Goal: Task Accomplishment & Management: Use online tool/utility

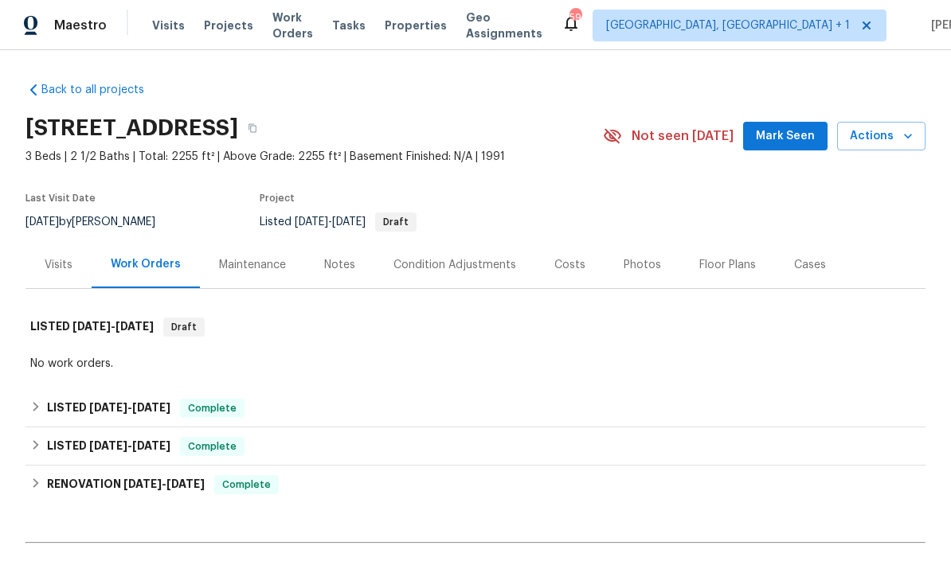
click at [793, 127] on span "Mark Seen" at bounding box center [785, 137] width 59 height 20
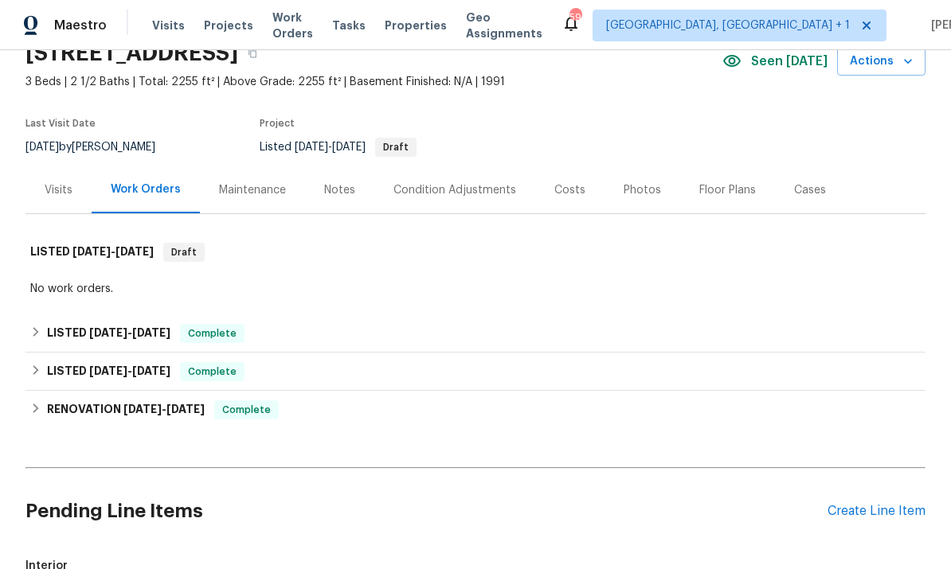
scroll to position [76, 0]
click at [867, 504] on div "Create Line Item" at bounding box center [877, 510] width 98 height 15
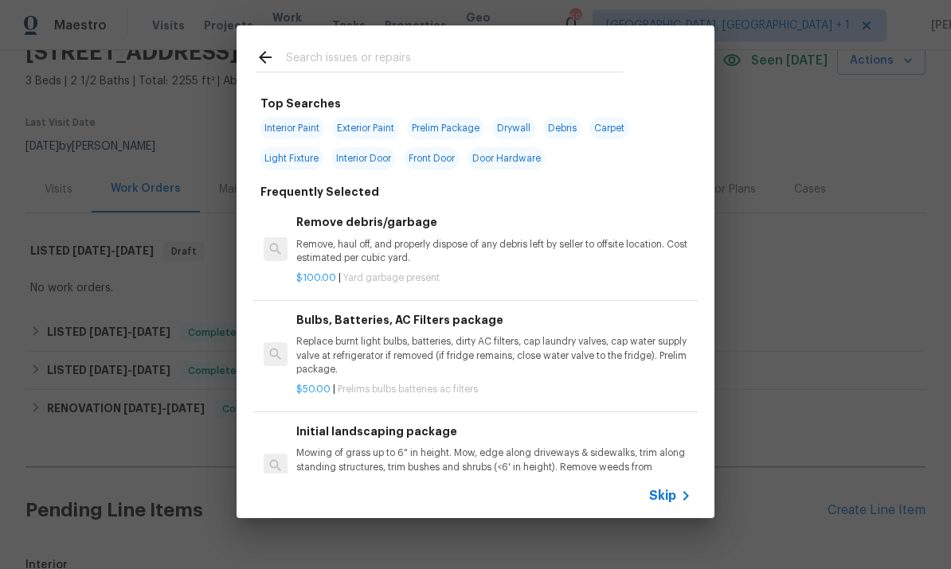
click at [335, 61] on input "text" at bounding box center [455, 60] width 338 height 24
type input "Siding"
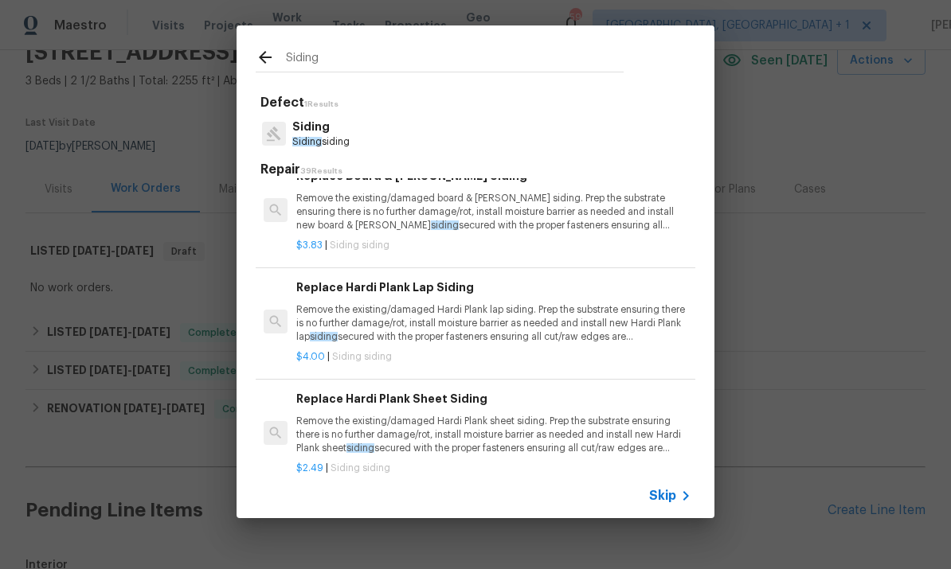
scroll to position [470, 0]
click at [483, 321] on p "Remove the existing/damaged Hardi Plank lap siding. Prep the substrate ensuring…" at bounding box center [493, 323] width 395 height 41
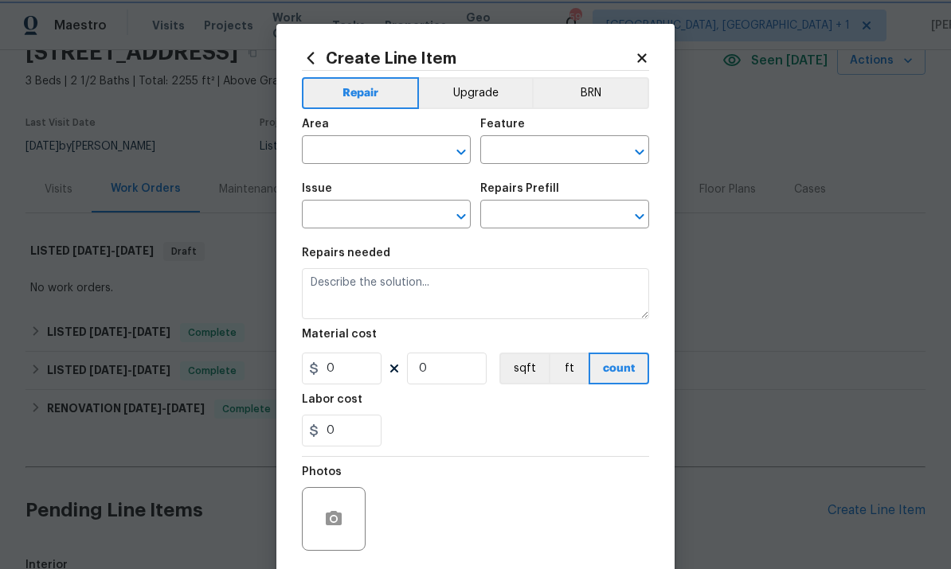
type input "Siding"
type textarea "Remove the existing/damaged Hardi Plank lap siding. Prep the substrate ensuring…"
type input "1"
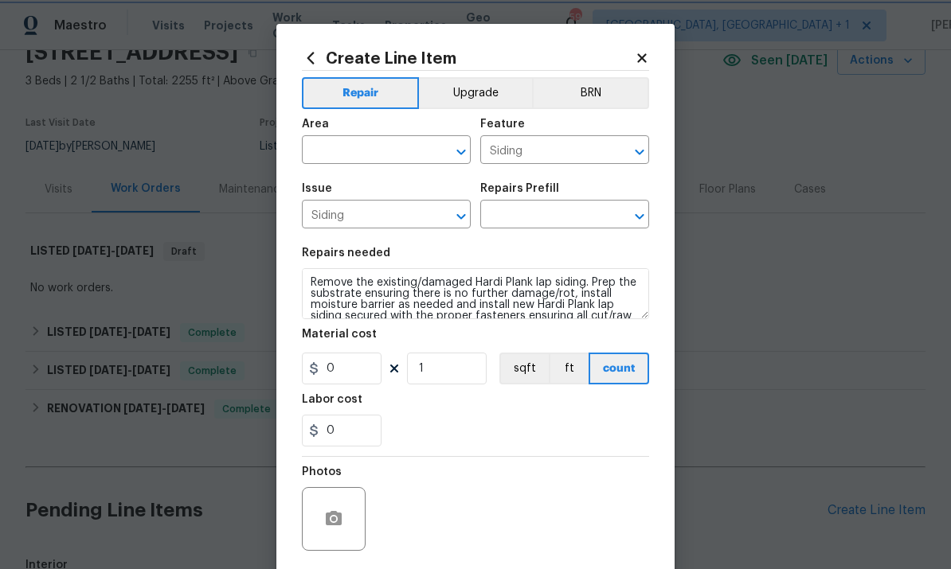
type input "Replace Hardi Plank Lap Siding $4.00"
type input "4"
click at [366, 155] on input "text" at bounding box center [364, 151] width 124 height 25
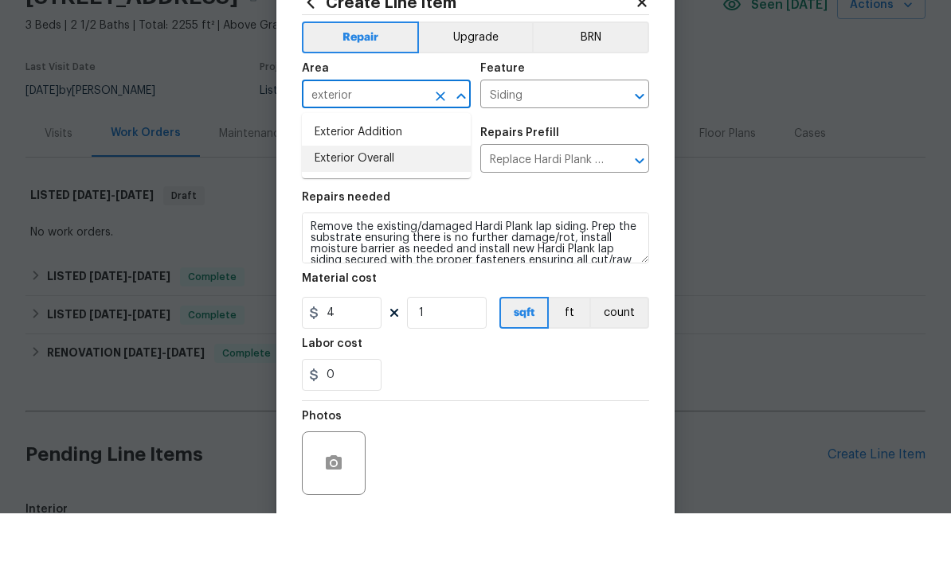
click at [382, 201] on li "Exterior Overall" at bounding box center [386, 214] width 169 height 26
type input "Exterior Overall"
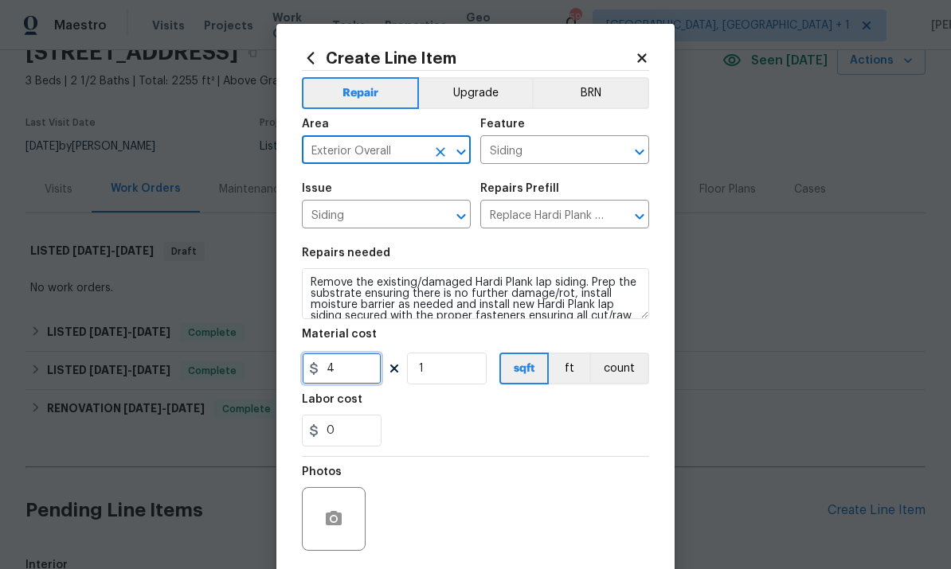
click at [355, 378] on input "4" at bounding box center [342, 369] width 80 height 32
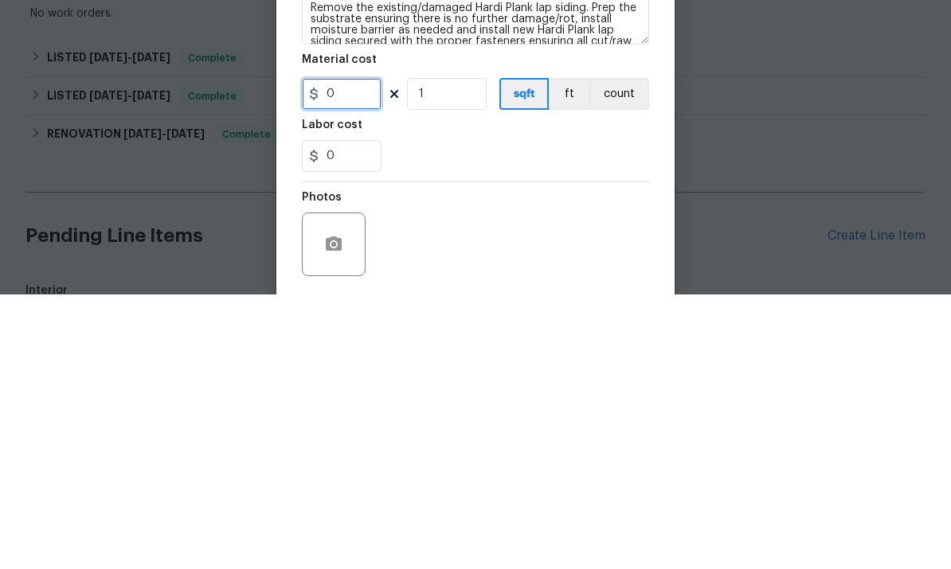
type input "1"
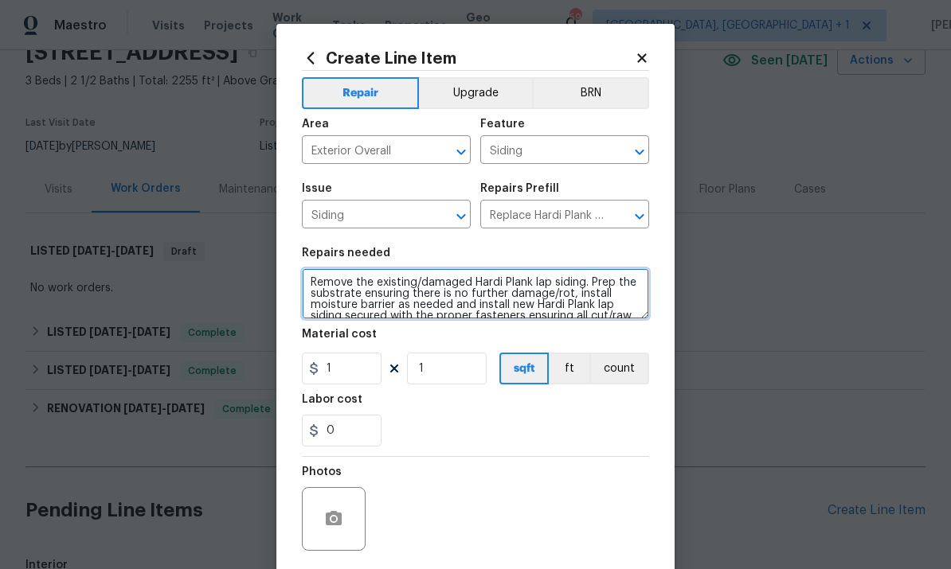
click at [535, 284] on textarea "Remove the existing/damaged Hardi Plank lap siding. Prep the substrate ensuring…" at bounding box center [475, 293] width 347 height 51
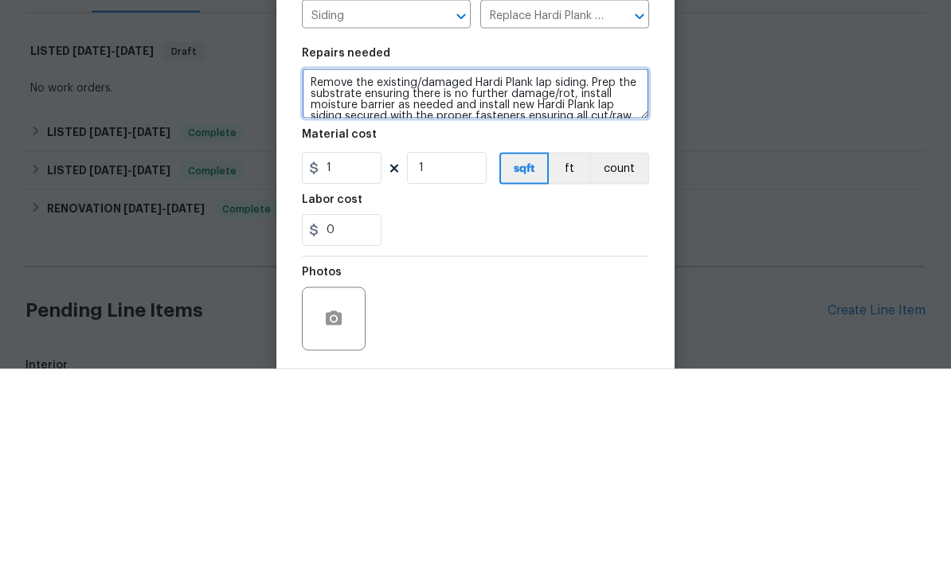
click at [550, 268] on textarea "Remove the existing/damaged Hardi Plank lap siding. Prep the substrate ensuring…" at bounding box center [475, 293] width 347 height 51
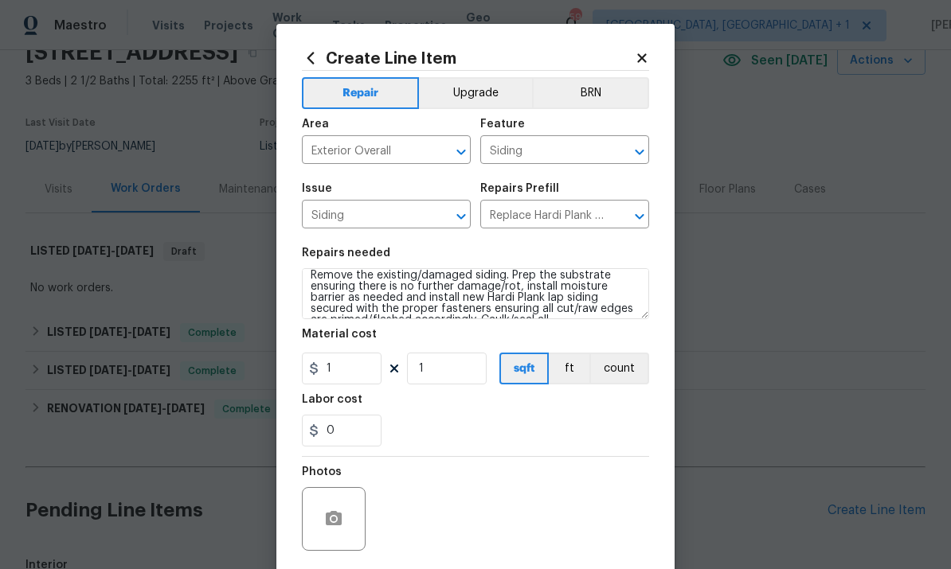
scroll to position [8, 0]
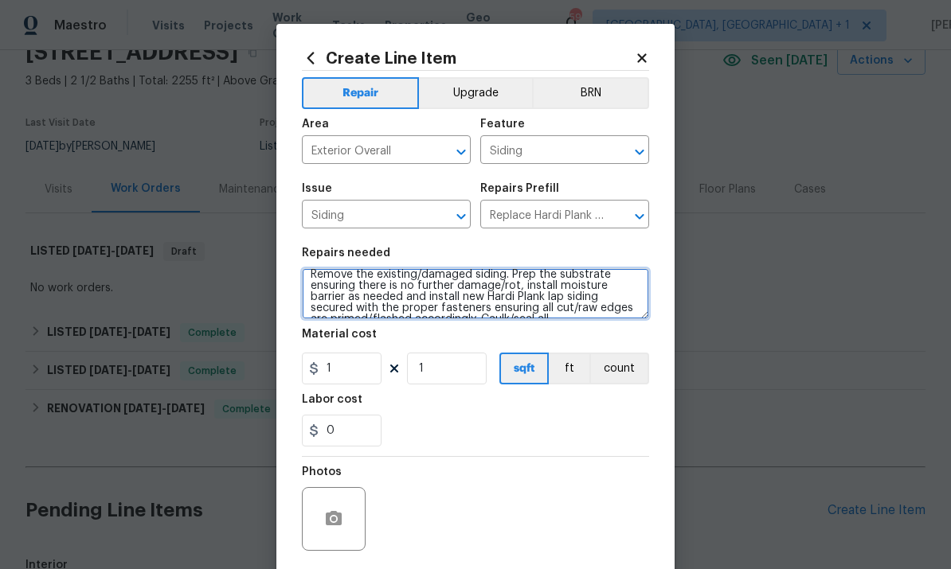
click at [506, 299] on textarea "Remove the existing/damaged siding. Prep the substrate ensuring there is no fur…" at bounding box center [475, 293] width 347 height 51
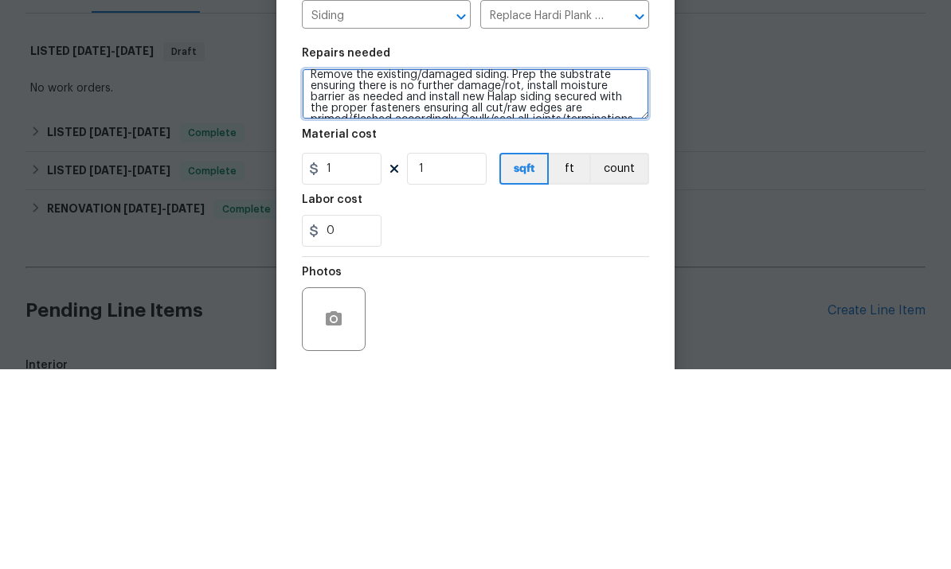
click at [479, 268] on textarea "Remove the existing/damaged siding. Prep the substrate ensuring there is no fur…" at bounding box center [475, 293] width 347 height 51
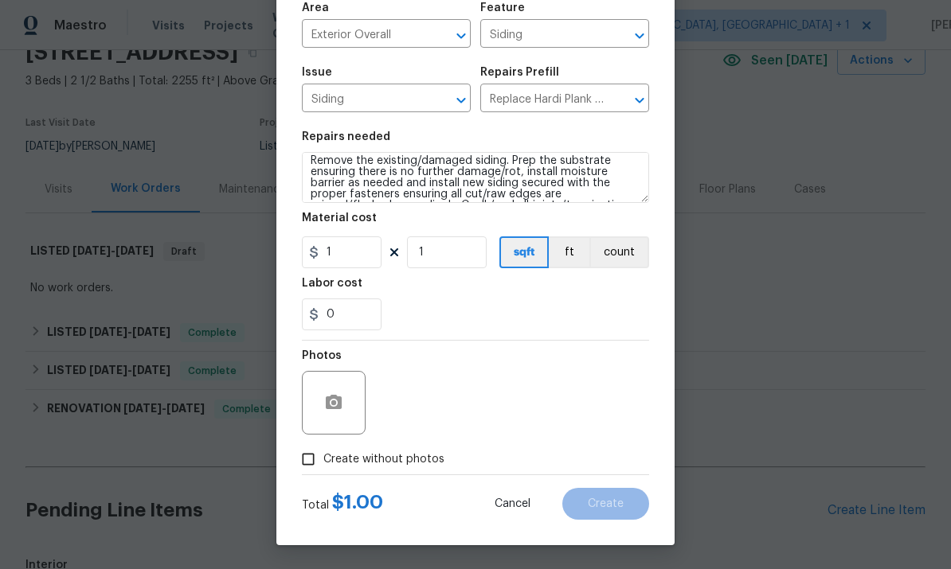
scroll to position [119, 0]
type textarea "Remove the existing/damaged siding. Prep the substrate ensuring there is no fur…"
click at [332, 400] on icon "button" at bounding box center [333, 402] width 19 height 19
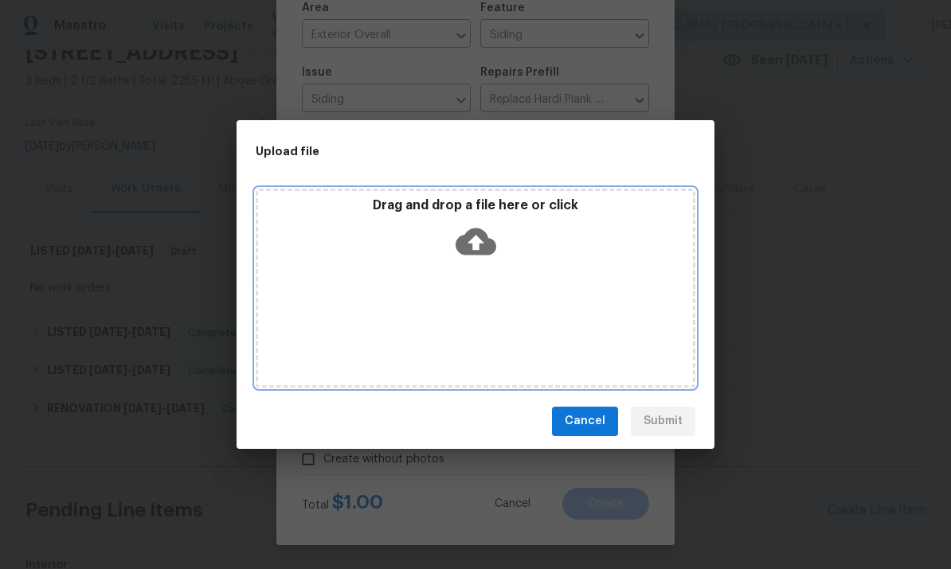
click at [474, 241] on icon at bounding box center [476, 241] width 41 height 41
